Goal: Information Seeking & Learning: Learn about a topic

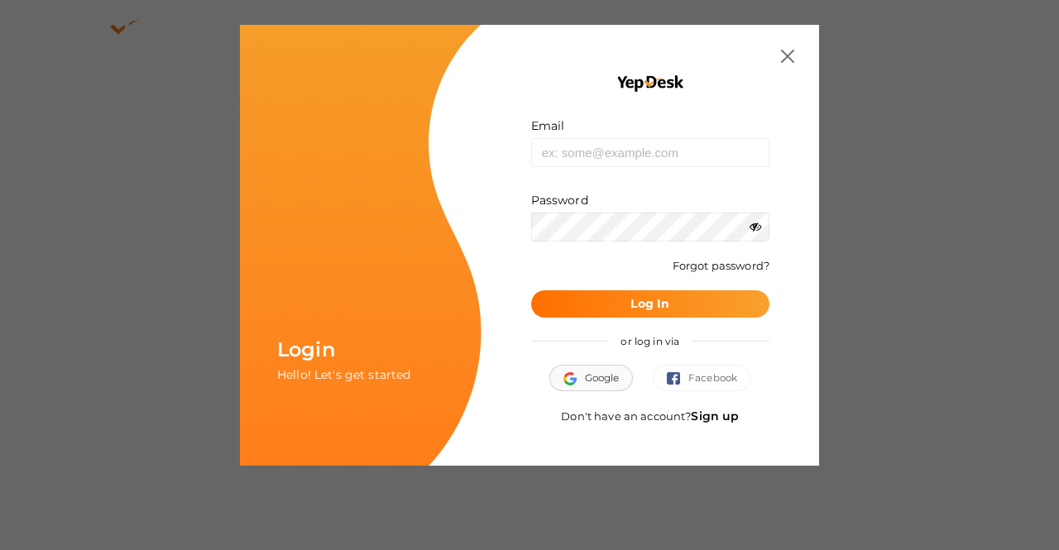
click at [600, 380] on button "Google" at bounding box center [591, 378] width 84 height 26
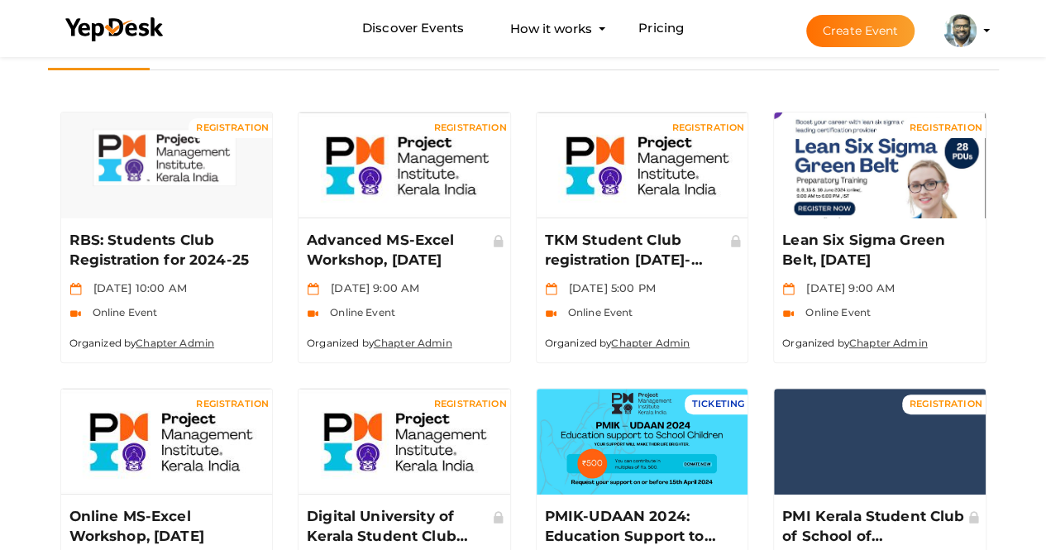
scroll to position [97, 0]
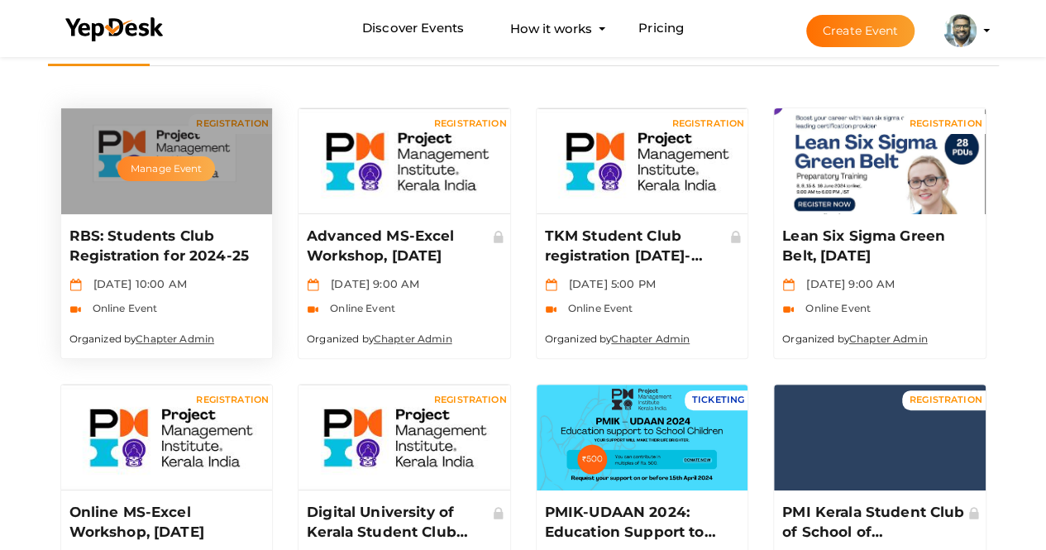
click at [146, 170] on button "Manage Event" at bounding box center [166, 168] width 98 height 25
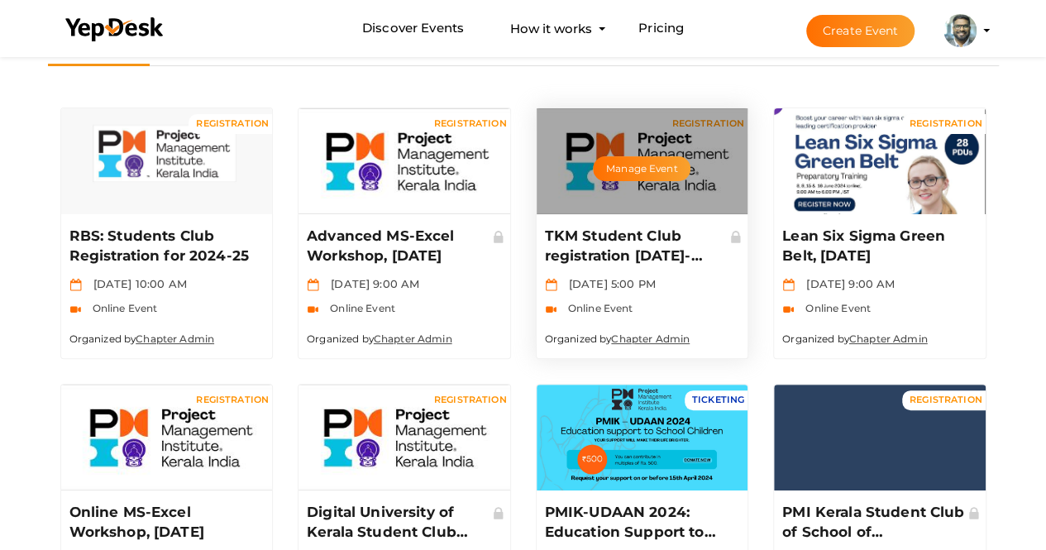
click at [674, 237] on p "TKM Student Club registration [DATE]-[DATE]" at bounding box center [640, 247] width 191 height 40
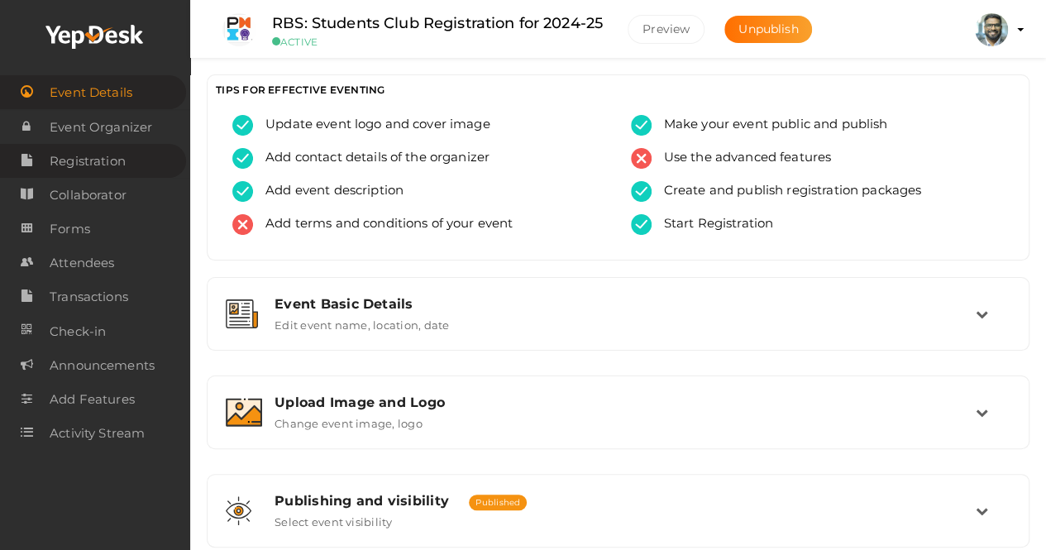
drag, startPoint x: 0, startPoint y: 0, endPoint x: 146, endPoint y: 170, distance: 224.0
click at [146, 170] on link "Registration" at bounding box center [93, 161] width 186 height 34
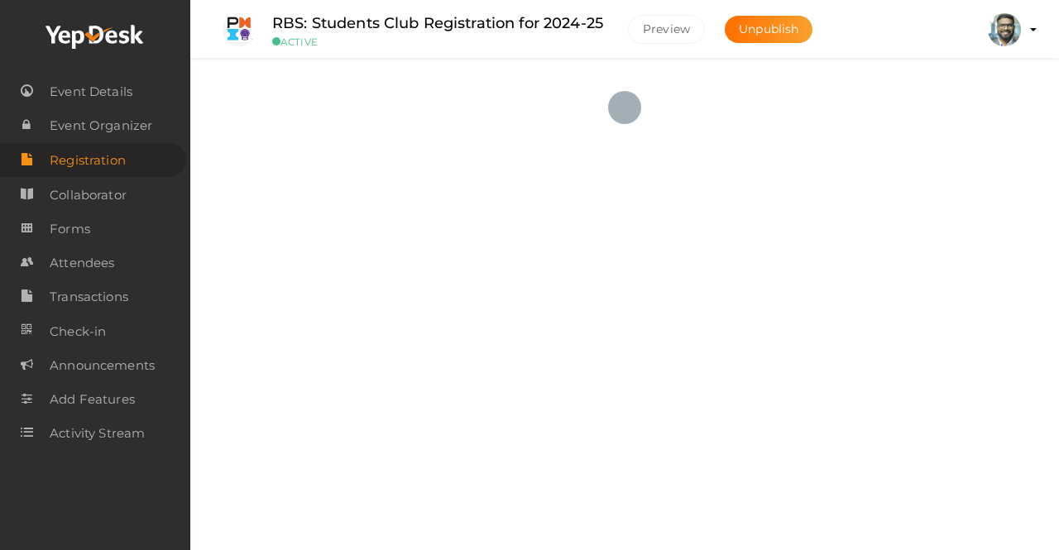
checkbox input "true"
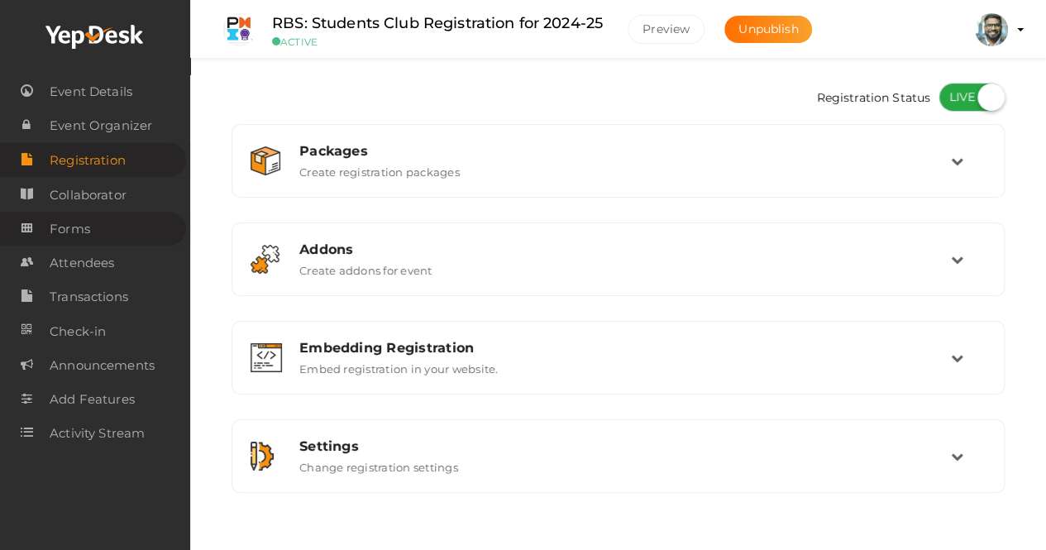
click at [107, 236] on link "Forms" at bounding box center [93, 229] width 186 height 34
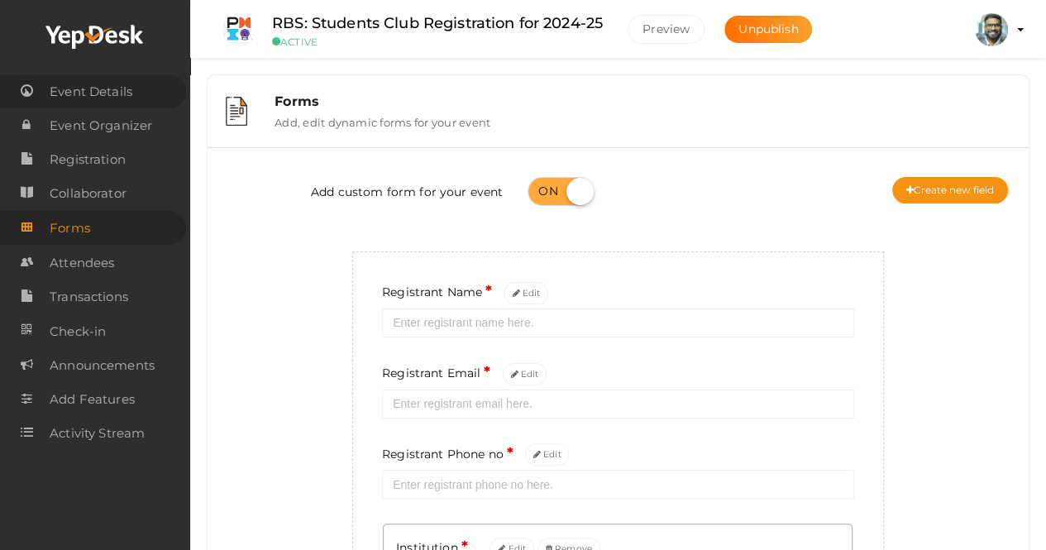
click at [117, 89] on span "Event Details" at bounding box center [91, 91] width 83 height 33
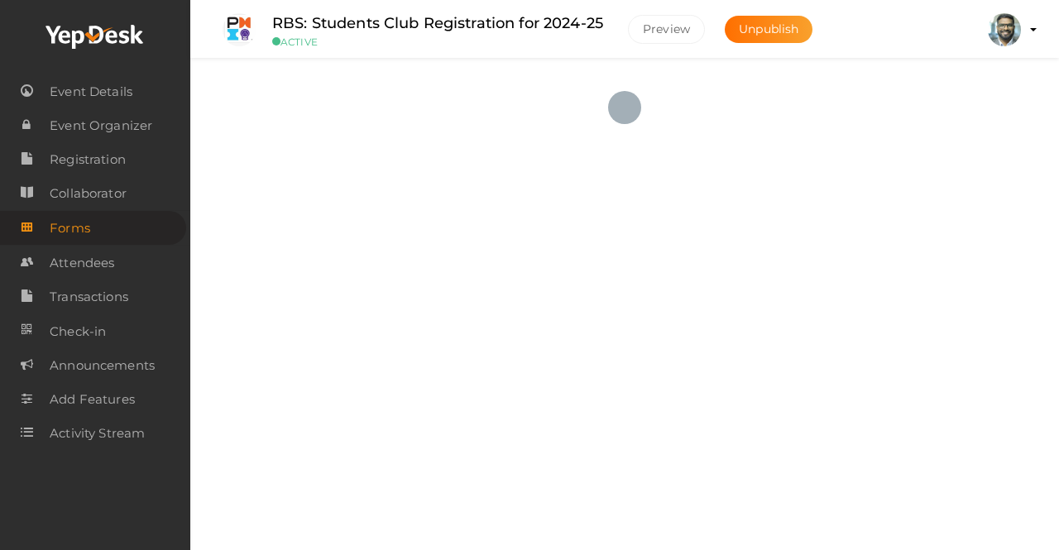
checkbox input "true"
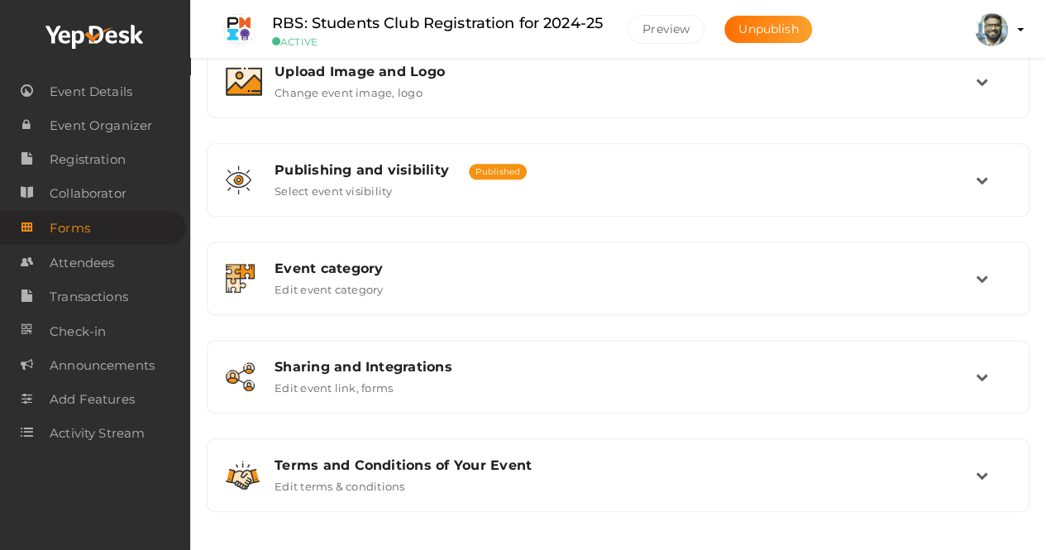
scroll to position [332, 0]
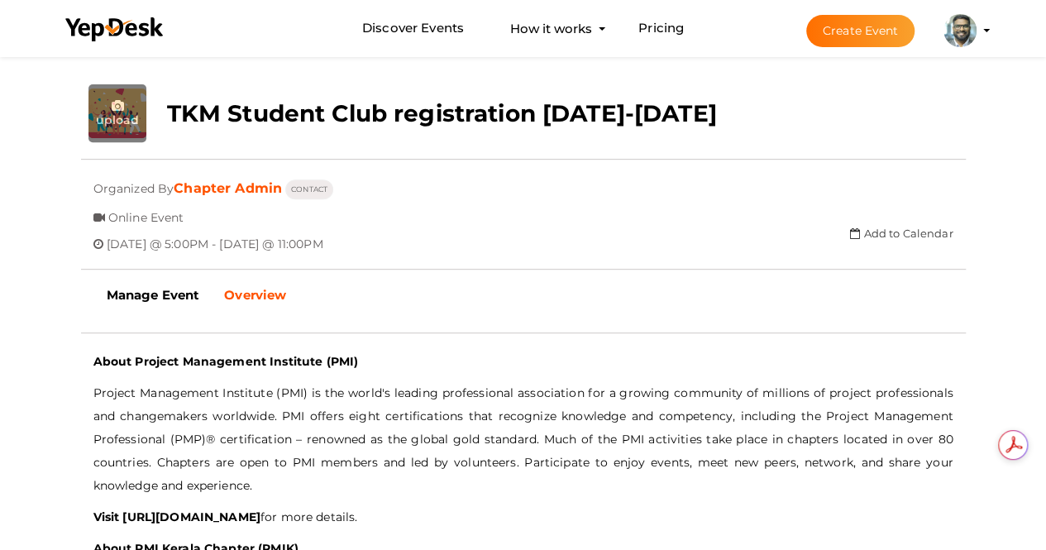
scroll to position [306, 0]
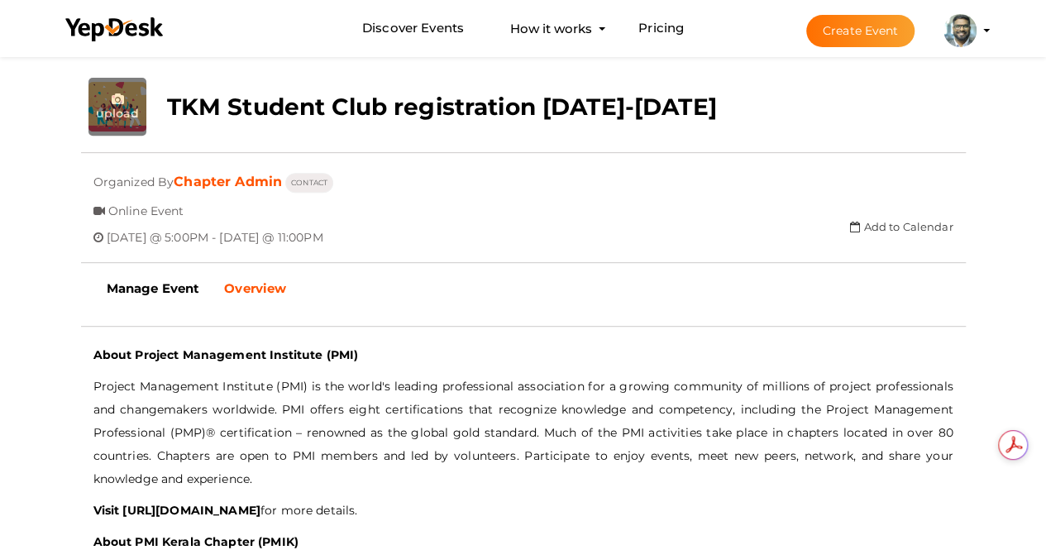
click at [243, 289] on b "Overview" at bounding box center [255, 288] width 62 height 16
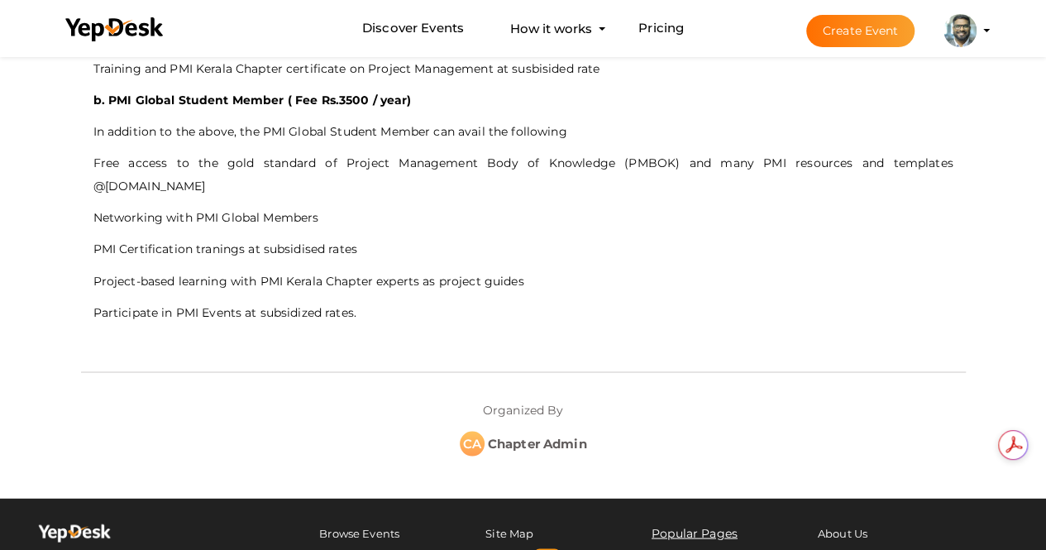
scroll to position [0, 0]
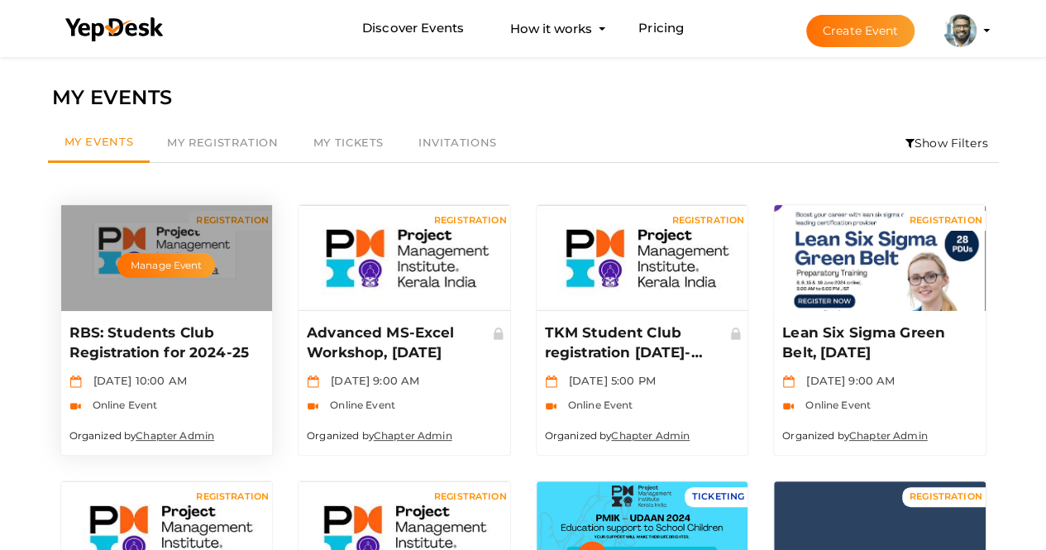
click at [169, 343] on p "RBS: Students Club Registration for 2024-25" at bounding box center [164, 343] width 191 height 40
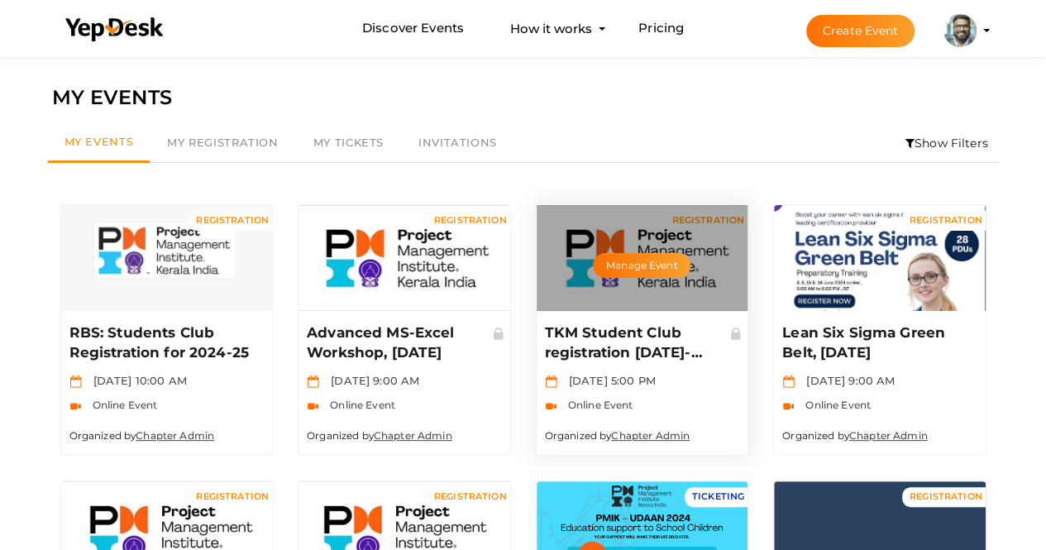
click at [602, 351] on p "TKM Student Club registration [DATE]-[DATE]" at bounding box center [640, 343] width 191 height 40
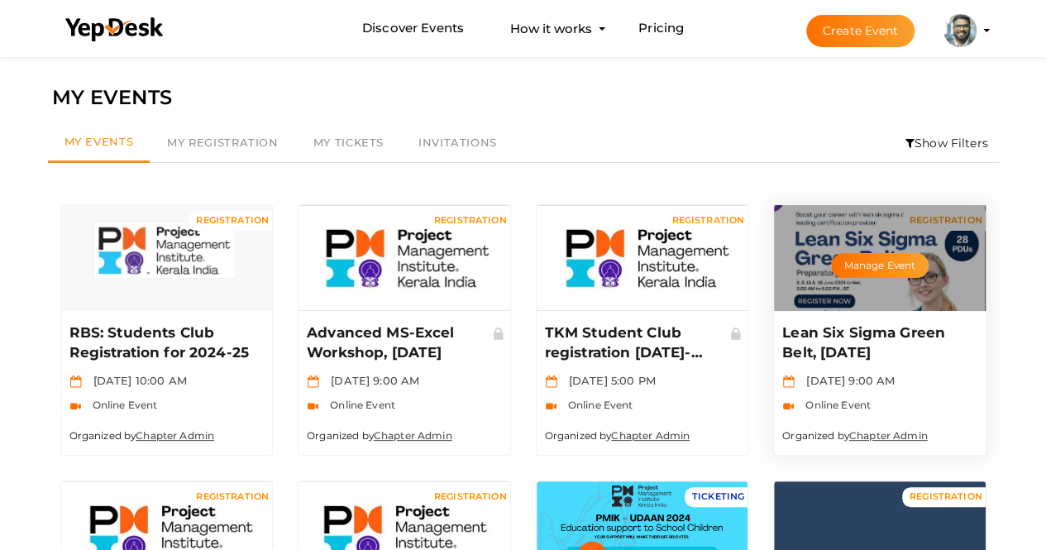
click at [858, 343] on p "Lean Six Sigma Green Belt, [DATE]" at bounding box center [877, 343] width 191 height 40
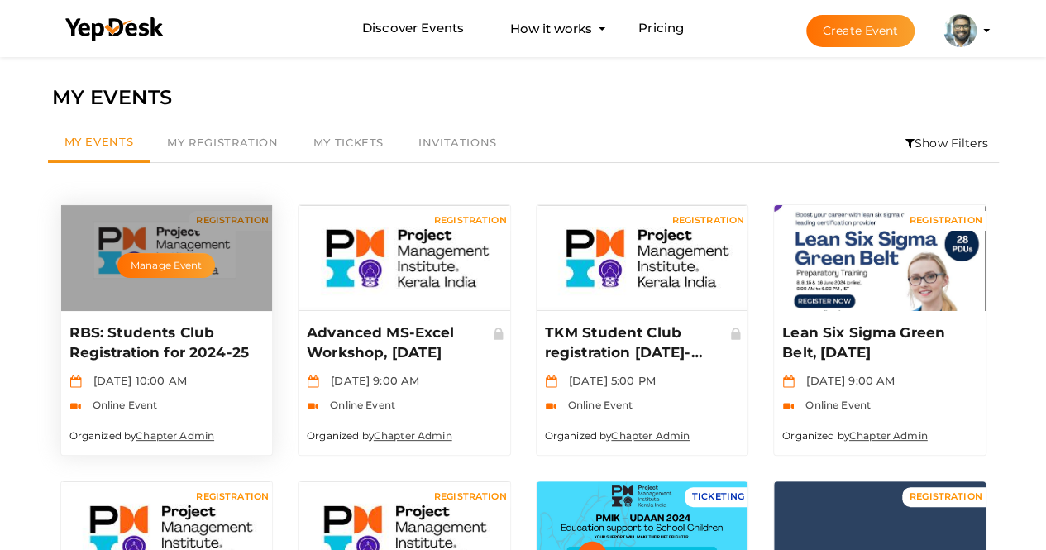
click at [174, 345] on p "RBS: Students Club Registration for 2024-25" at bounding box center [164, 343] width 191 height 40
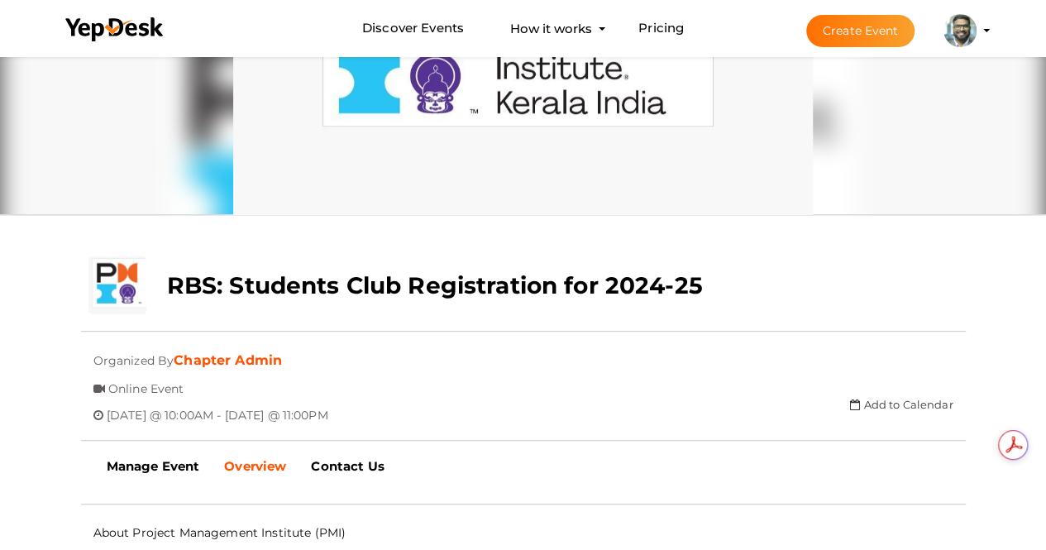
scroll to position [147, 0]
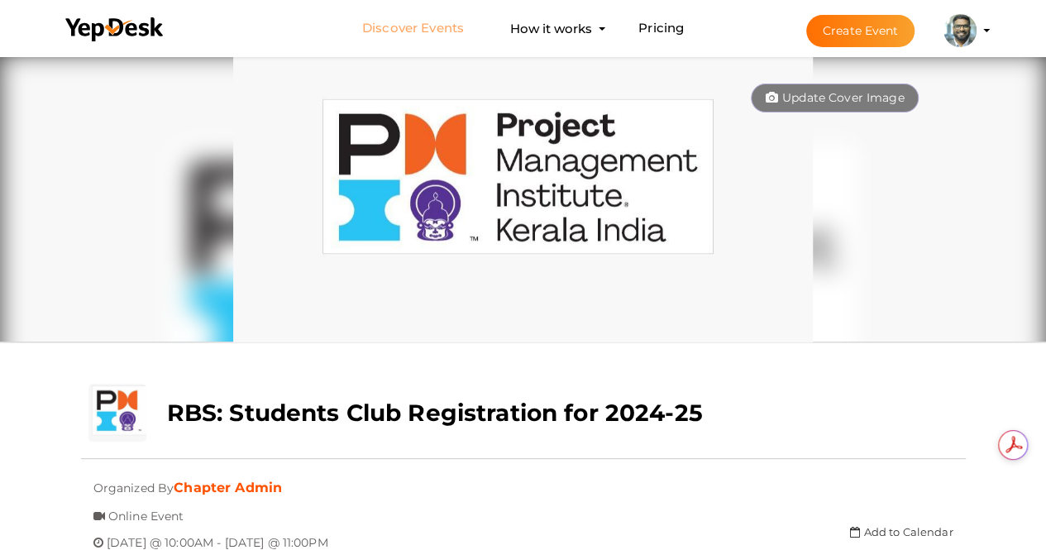
click at [430, 26] on link "Discover Events" at bounding box center [413, 28] width 102 height 31
